Goal: Task Accomplishment & Management: Use online tool/utility

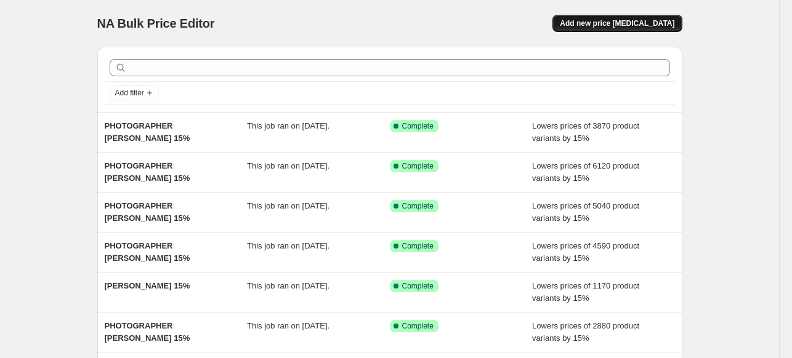
click at [624, 29] on button "Add new price [MEDICAL_DATA]" at bounding box center [616, 23] width 129 height 17
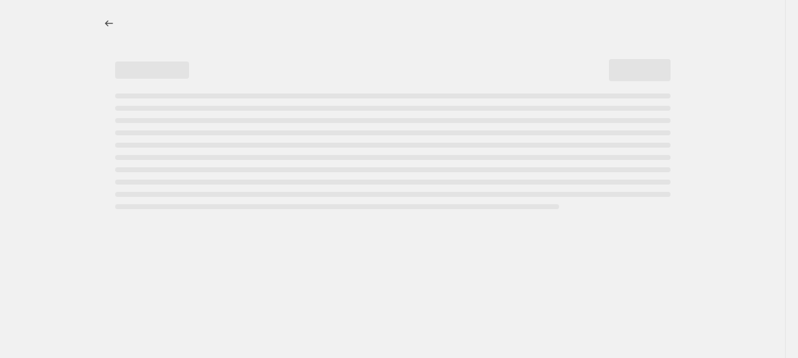
select select "percentage"
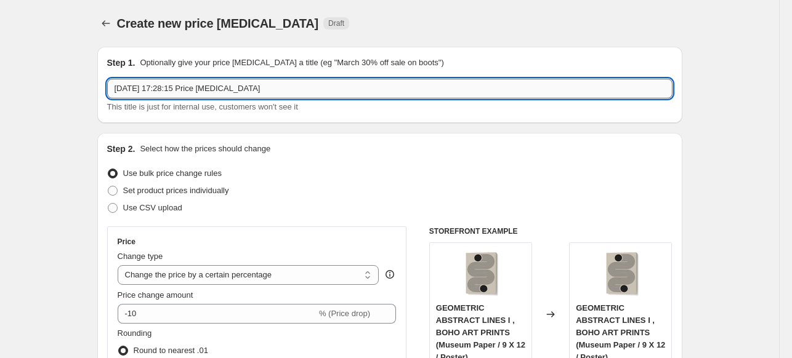
click at [411, 83] on input "[DATE] 17:28:15 Price [MEDICAL_DATA]" at bounding box center [389, 89] width 565 height 20
paste input "[PERSON_NAME]"
type input "PHOTOGRAPHER [PERSON_NAME] 15%"
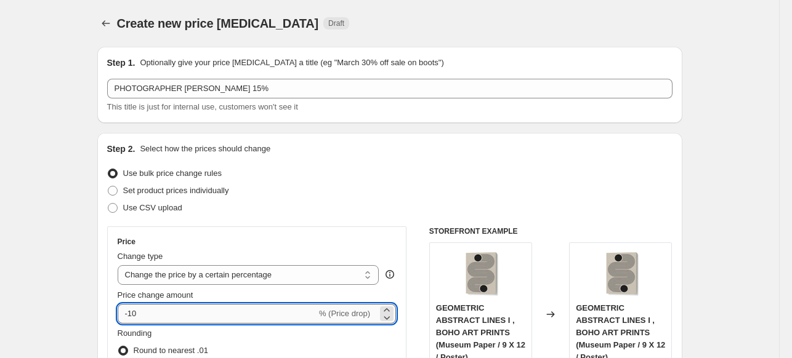
click at [249, 316] on input "-10" at bounding box center [217, 314] width 199 height 20
type input "-15"
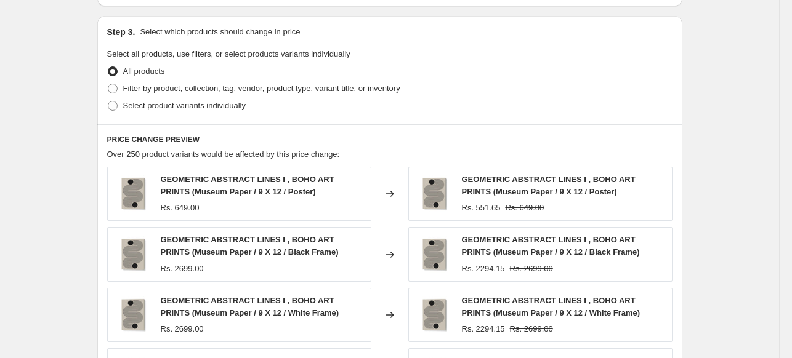
scroll to position [554, 0]
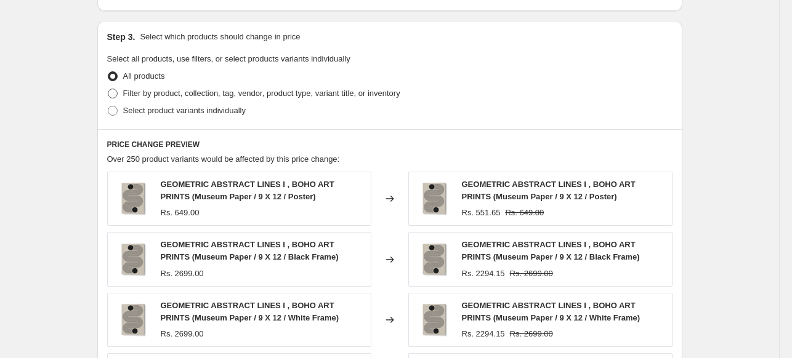
click at [134, 95] on span "Filter by product, collection, tag, vendor, product type, variant title, or inv…" at bounding box center [261, 93] width 277 height 9
click at [108, 89] on input "Filter by product, collection, tag, vendor, product type, variant title, or inv…" at bounding box center [108, 89] width 1 height 1
radio input "true"
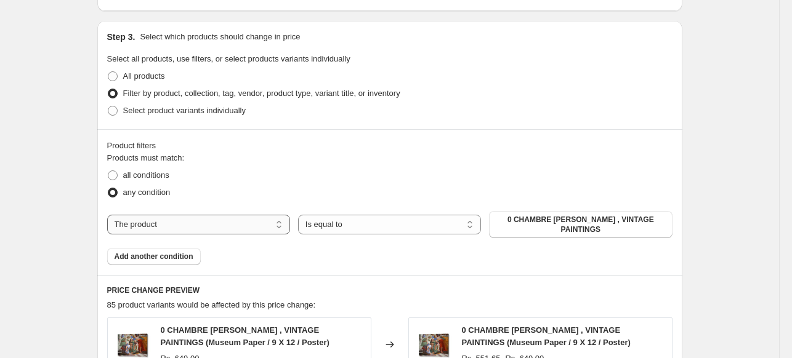
click at [268, 223] on select "The product The product's collection The product's tag The product's vendor The…" at bounding box center [198, 225] width 183 height 20
select select "collection"
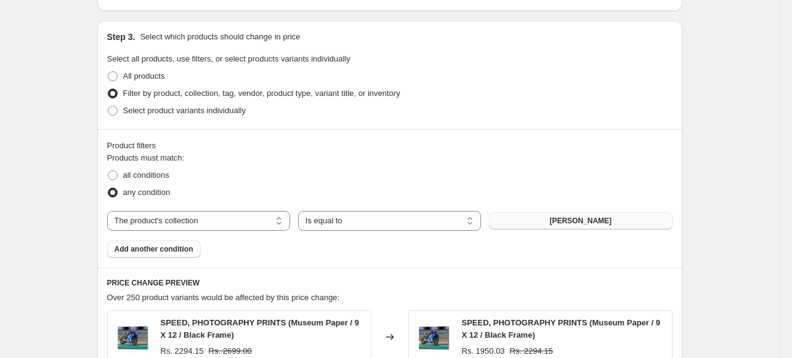
click at [539, 225] on button "[PERSON_NAME]" at bounding box center [580, 220] width 183 height 17
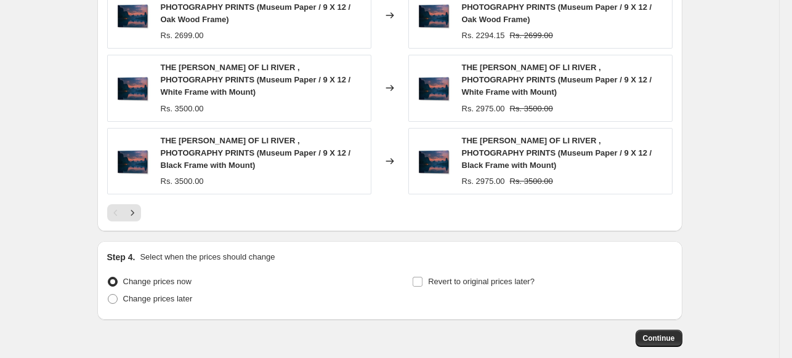
scroll to position [1030, 0]
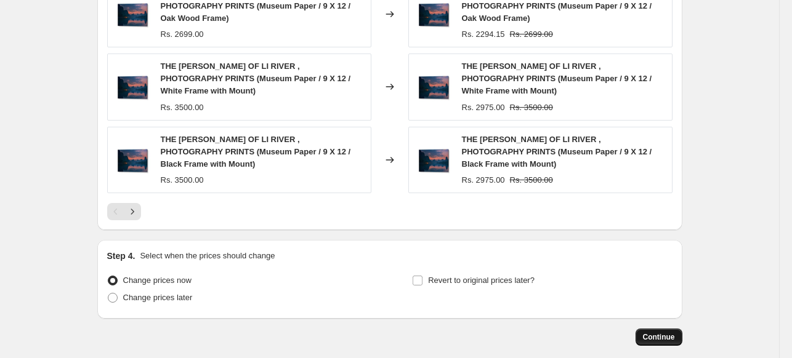
click at [648, 333] on span "Continue" at bounding box center [659, 338] width 32 height 10
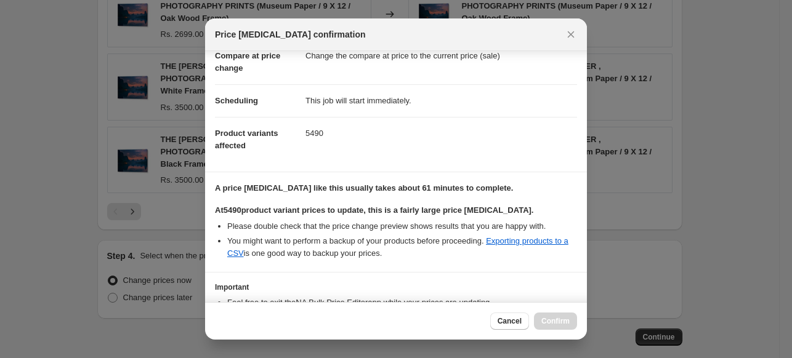
scroll to position [150, 0]
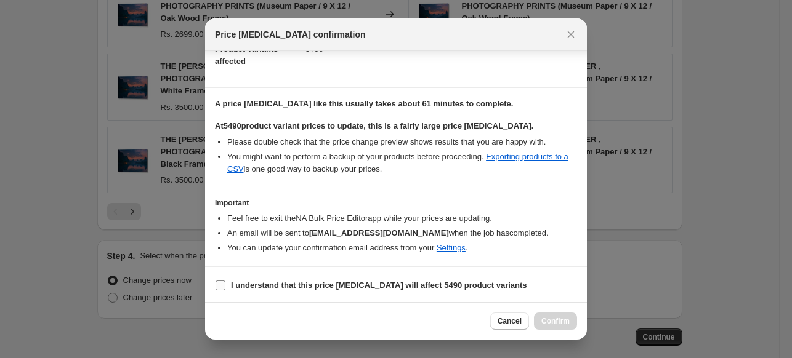
click at [398, 289] on b "I understand that this price [MEDICAL_DATA] will affect 5490 product variants" at bounding box center [379, 285] width 296 height 9
click at [225, 289] on input "I understand that this price [MEDICAL_DATA] will affect 5490 product variants" at bounding box center [221, 286] width 10 height 10
checkbox input "true"
click at [560, 318] on span "Confirm" at bounding box center [555, 322] width 28 height 10
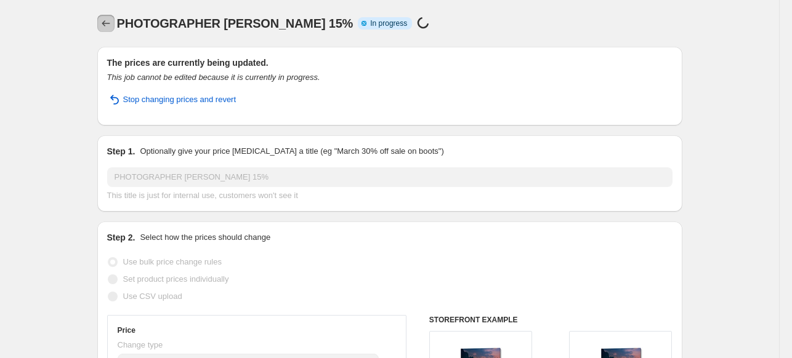
click at [107, 26] on icon "Price change jobs" at bounding box center [106, 23] width 12 height 12
